Goal: Contribute content: Add original content to the website for others to see

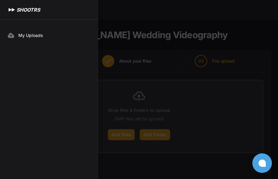
click at [180, 55] on div at bounding box center [139, 89] width 278 height 179
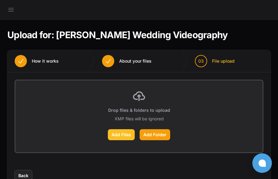
click at [120, 134] on label "Add Files" at bounding box center [121, 134] width 27 height 11
click at [0, 0] on input "Add Files" at bounding box center [0, 0] width 0 height 0
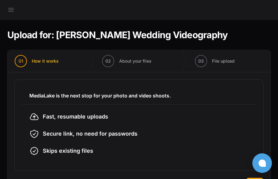
scroll to position [27, 0]
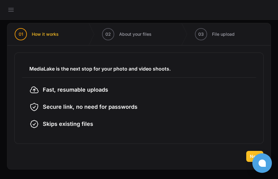
click at [250, 155] on span "Next" at bounding box center [255, 156] width 10 height 6
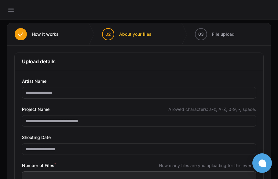
scroll to position [50, 0]
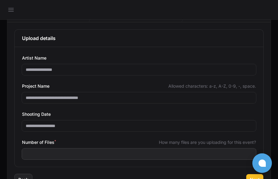
click at [256, 175] on button "Next" at bounding box center [254, 179] width 17 height 11
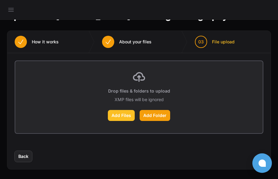
click at [122, 116] on label "Add Files" at bounding box center [121, 115] width 27 height 11
click at [0, 0] on input "Add Files" at bounding box center [0, 0] width 0 height 0
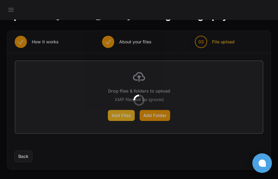
scroll to position [0, 0]
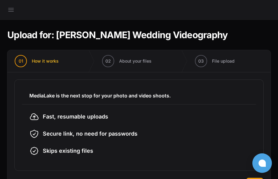
scroll to position [27, 0]
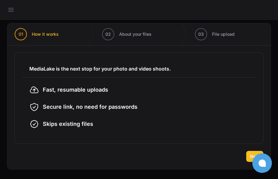
click at [249, 152] on button "Next" at bounding box center [254, 156] width 17 height 11
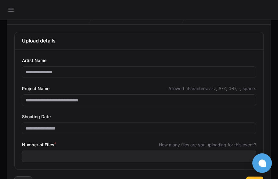
scroll to position [50, 0]
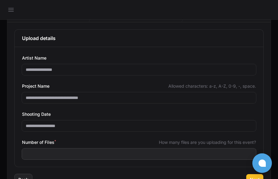
click at [252, 176] on span "Next" at bounding box center [255, 179] width 10 height 6
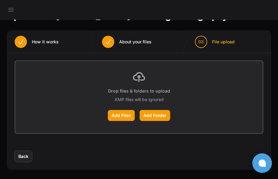
scroll to position [19, 0]
click at [119, 113] on label "Add Files" at bounding box center [121, 115] width 27 height 11
click at [0, 0] on input "Add Files" at bounding box center [0, 0] width 0 height 0
